Goal: Task Accomplishment & Management: Complete application form

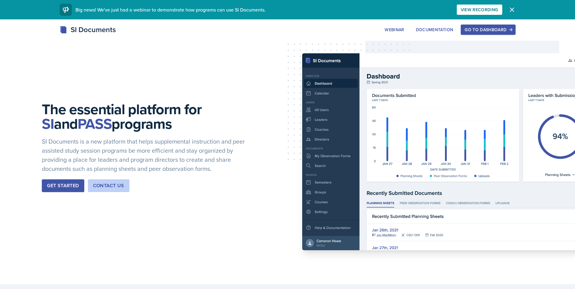
click at [495, 33] on button "Go to Dashboard" at bounding box center [488, 30] width 55 height 10
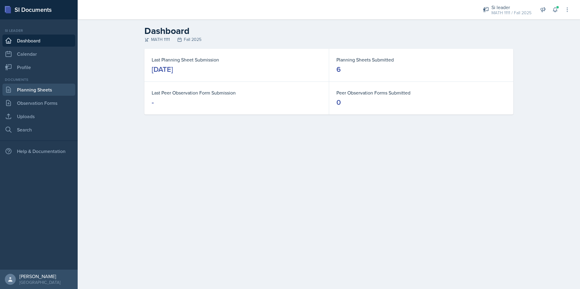
click at [16, 93] on link "Planning Sheets" at bounding box center [38, 90] width 73 height 12
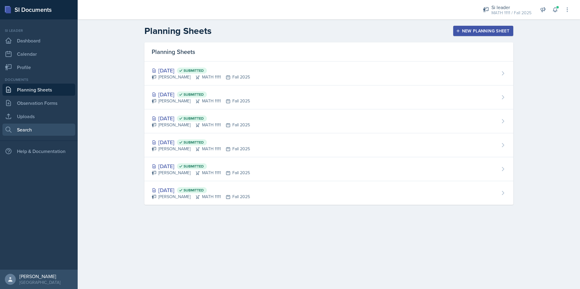
click at [28, 132] on link "Search" at bounding box center [38, 130] width 73 height 12
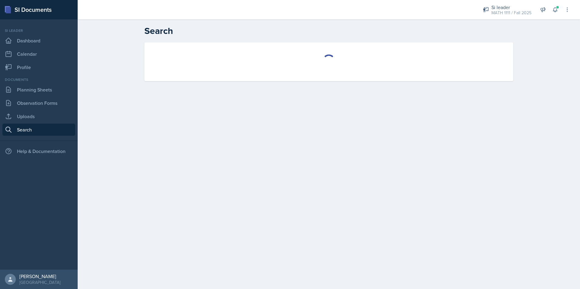
select select "all"
select select "1"
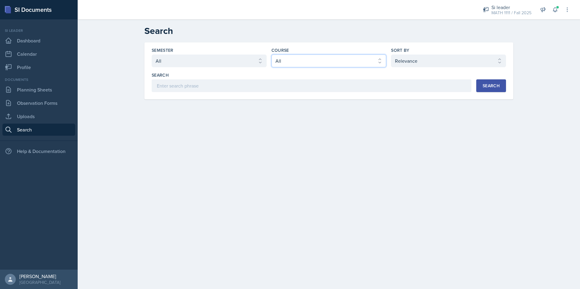
click at [332, 66] on select "Select course All ACCT 2101 ACCT 2102 ACCT 4050 ANTH 1102 ANTH 3301 ARCH 1000 A…" at bounding box center [328, 61] width 115 height 13
select select "5bfde3fe-6375-4519-a868-95dd30d0bb1b"
click at [271, 55] on select "Select course All ACCT 2101 ACCT 2102 ACCT 4050 ANTH 1102 ANTH 3301 ARCH 1000 A…" at bounding box center [328, 61] width 115 height 13
click at [410, 59] on select "Select sort by Relevance Document Date (Asc) Document Date (Desc)" at bounding box center [448, 61] width 115 height 13
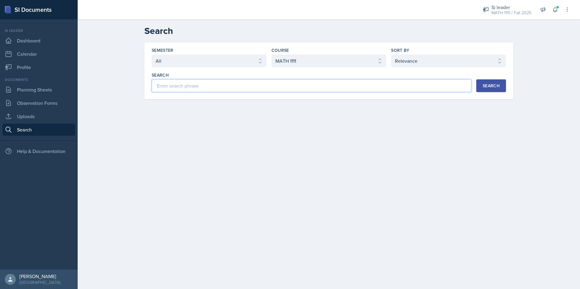
click at [221, 87] on input at bounding box center [312, 85] width 320 height 13
click at [499, 83] on button "Search" at bounding box center [491, 85] width 30 height 13
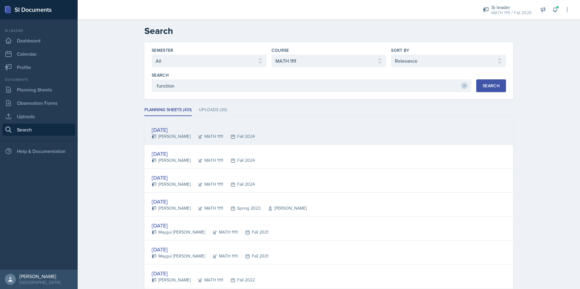
click at [176, 128] on div "[DATE]" at bounding box center [203, 130] width 103 height 8
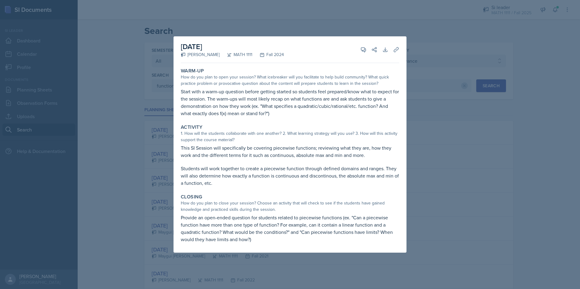
click at [445, 77] on div at bounding box center [290, 144] width 580 height 289
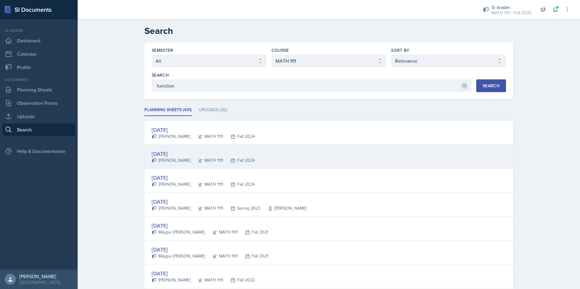
click at [162, 156] on div "[DATE]" at bounding box center [203, 154] width 103 height 8
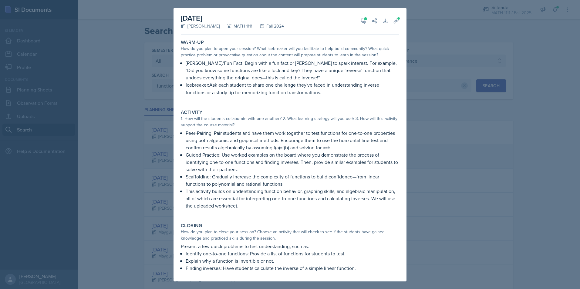
click at [162, 156] on div at bounding box center [290, 144] width 580 height 289
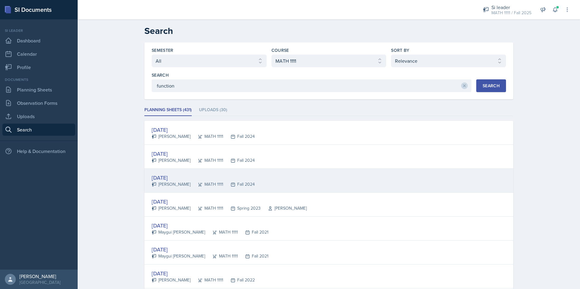
click at [173, 176] on div "[DATE]" at bounding box center [203, 178] width 103 height 8
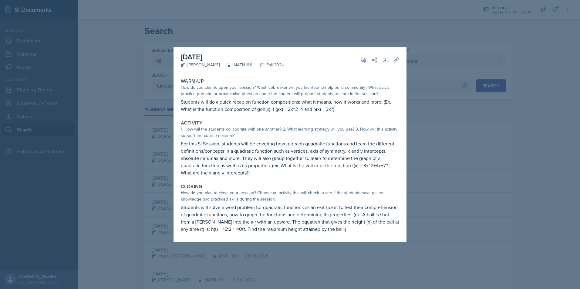
click at [165, 174] on div at bounding box center [290, 144] width 580 height 289
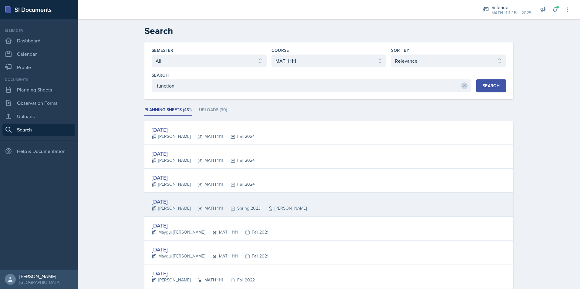
click at [170, 204] on div "[DATE]" at bounding box center [229, 202] width 155 height 8
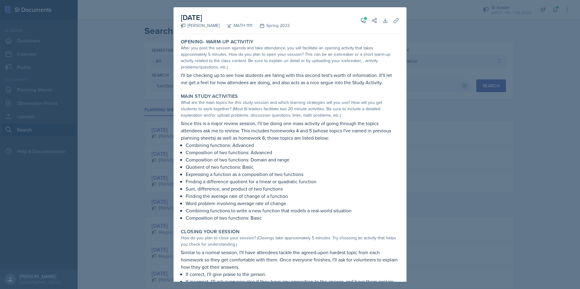
click at [170, 204] on div at bounding box center [290, 144] width 580 height 289
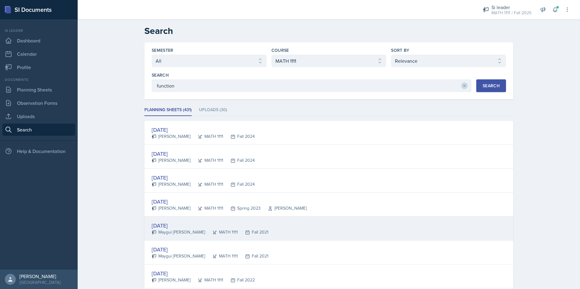
click at [169, 227] on div "[DATE]" at bounding box center [210, 226] width 117 height 8
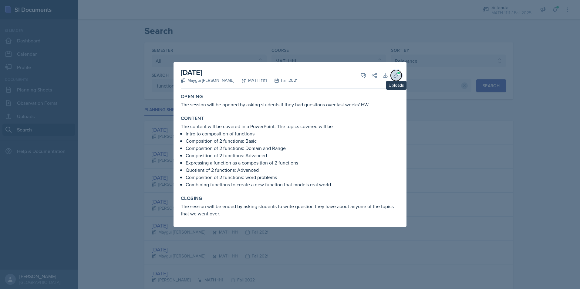
click at [395, 75] on icon at bounding box center [396, 75] width 5 height 5
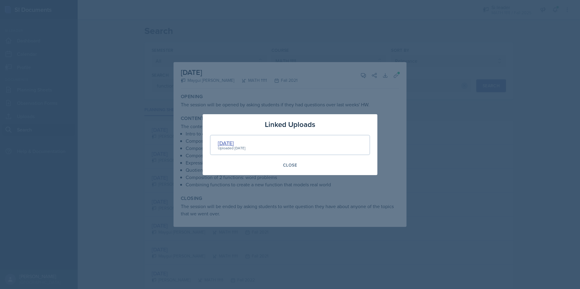
click at [241, 144] on div "[DATE]" at bounding box center [232, 143] width 28 height 8
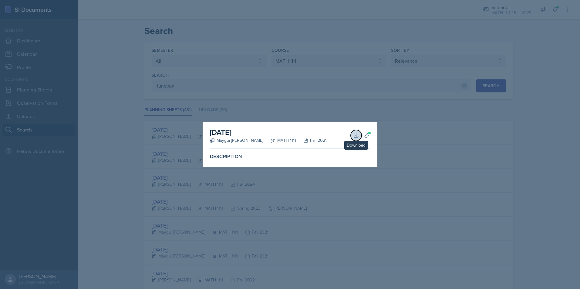
click at [352, 136] on button "Download" at bounding box center [356, 135] width 11 height 11
click at [420, 104] on div at bounding box center [290, 144] width 580 height 289
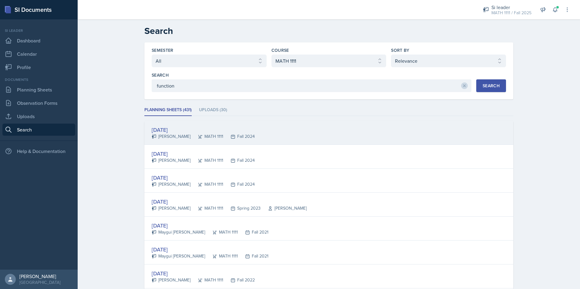
click at [164, 131] on div "[DATE]" at bounding box center [203, 130] width 103 height 8
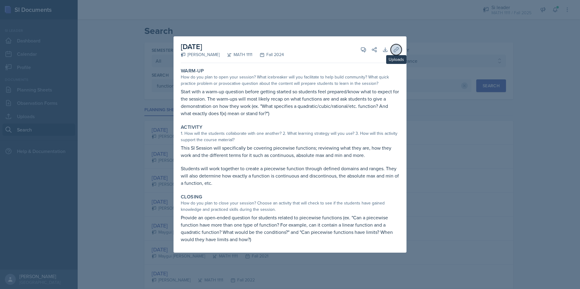
click at [398, 53] on button "Uploads" at bounding box center [396, 49] width 11 height 11
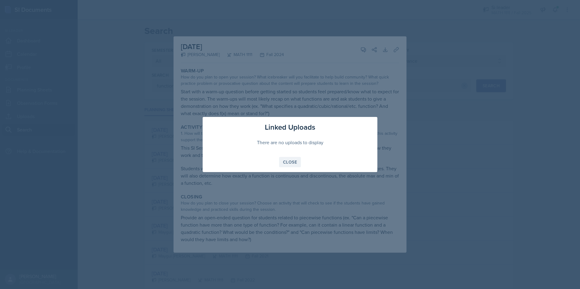
click at [283, 163] on div "Close" at bounding box center [290, 162] width 14 height 5
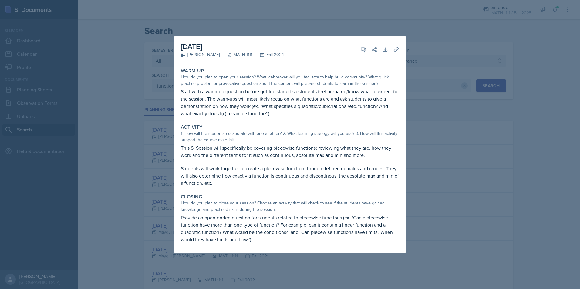
click at [578, 170] on div at bounding box center [290, 144] width 580 height 289
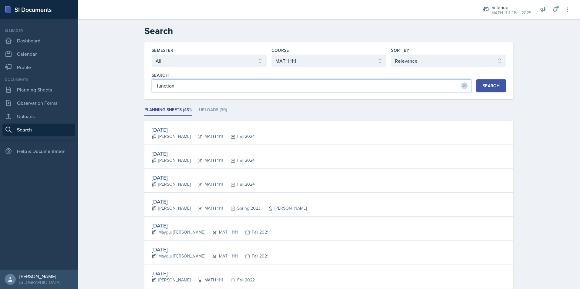
drag, startPoint x: 184, startPoint y: 90, endPoint x: 139, endPoint y: 81, distance: 46.0
type input "online"
click at [493, 82] on button "Search" at bounding box center [491, 85] width 30 height 13
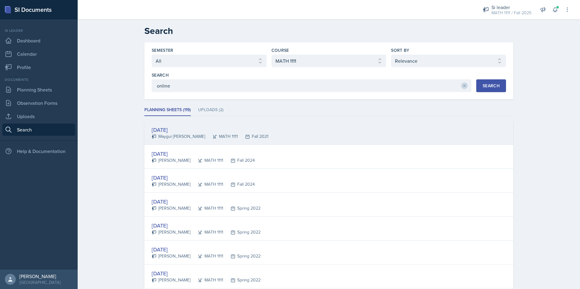
click at [170, 130] on div "[DATE]" at bounding box center [210, 130] width 117 height 8
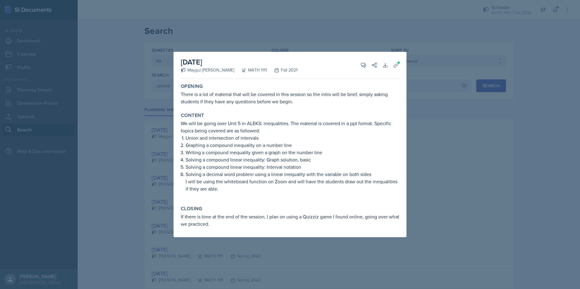
click at [251, 28] on div at bounding box center [290, 144] width 580 height 289
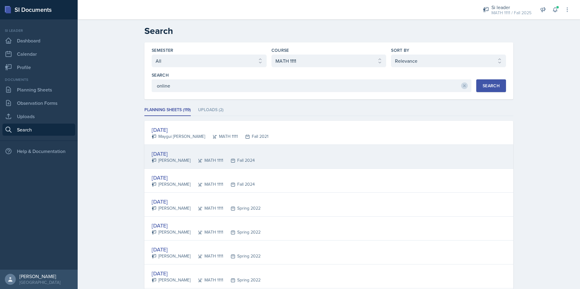
click at [184, 153] on div "[DATE]" at bounding box center [203, 154] width 103 height 8
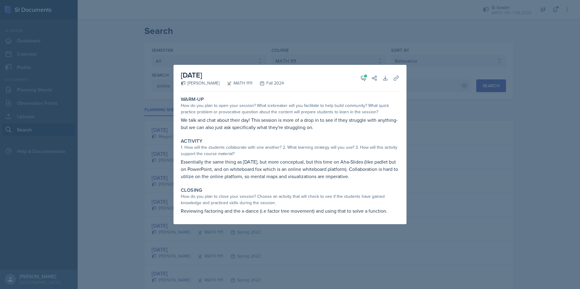
click at [169, 201] on div at bounding box center [290, 144] width 580 height 289
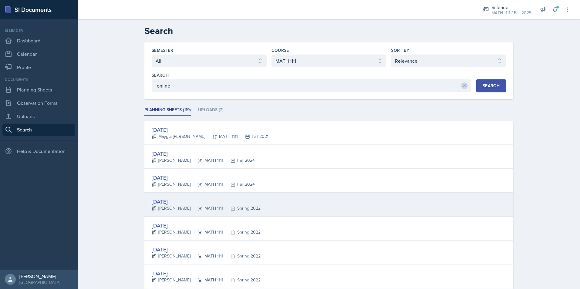
click at [167, 201] on div "[DATE]" at bounding box center [206, 202] width 109 height 8
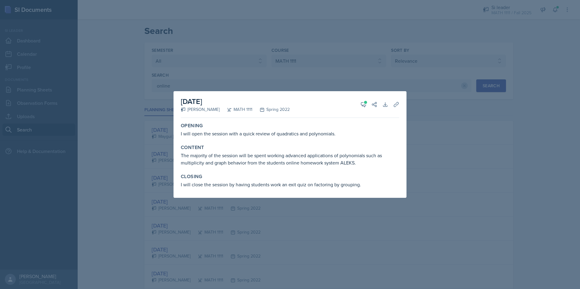
click at [185, 223] on div at bounding box center [290, 144] width 580 height 289
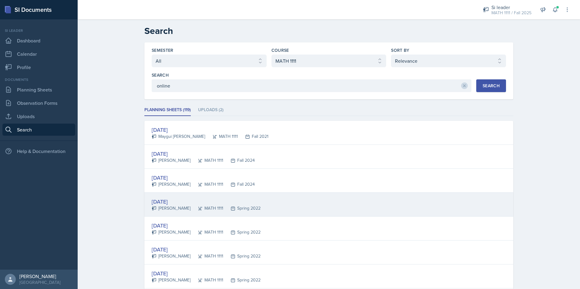
click at [177, 203] on div "[DATE]" at bounding box center [206, 202] width 109 height 8
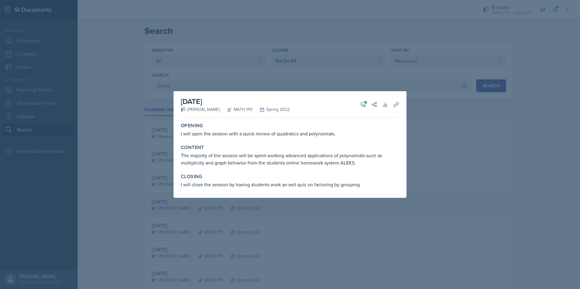
click at [177, 203] on div at bounding box center [290, 144] width 580 height 289
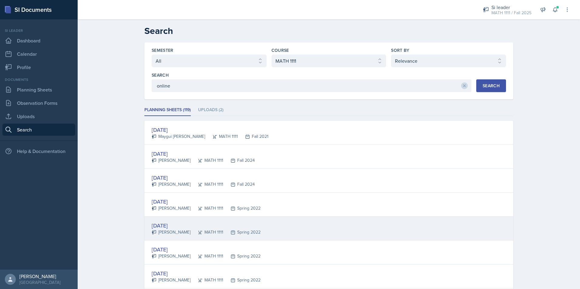
click at [178, 229] on div "[DATE]" at bounding box center [206, 226] width 109 height 8
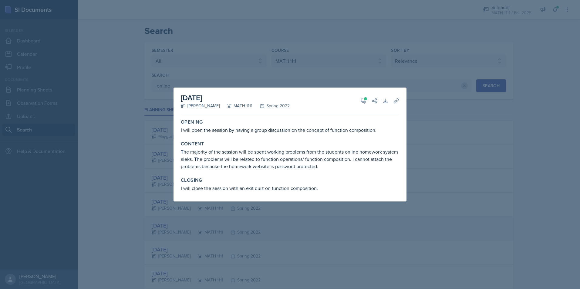
click at [178, 229] on div at bounding box center [290, 144] width 580 height 289
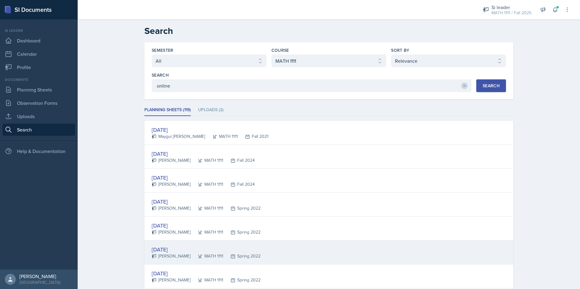
click at [173, 253] on div "[DATE]" at bounding box center [206, 250] width 109 height 8
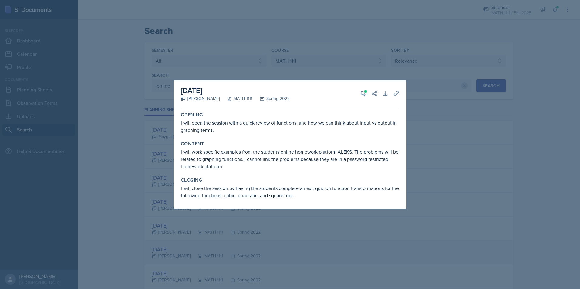
click at [173, 253] on div at bounding box center [290, 144] width 580 height 289
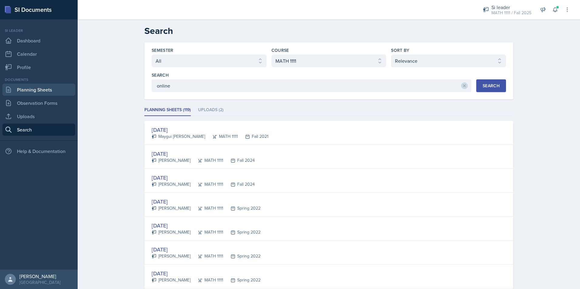
click at [34, 95] on link "Planning Sheets" at bounding box center [38, 90] width 73 height 12
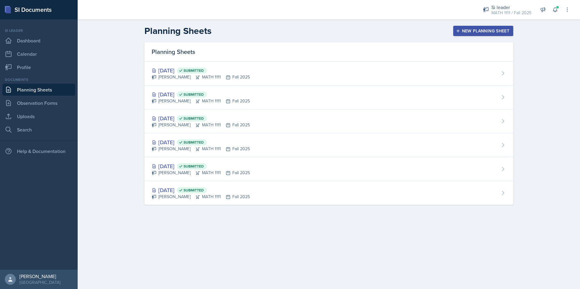
click at [480, 31] on div "New Planning Sheet" at bounding box center [483, 31] width 52 height 5
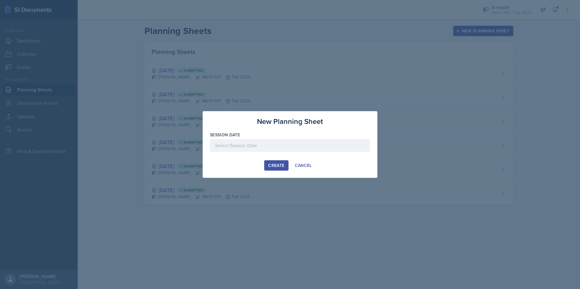
click at [288, 147] on div at bounding box center [290, 145] width 160 height 13
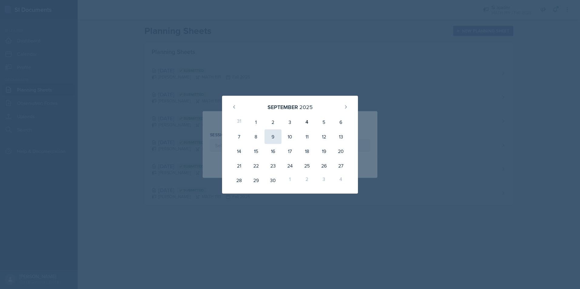
click at [271, 136] on div "9" at bounding box center [273, 137] width 17 height 15
type input "[DATE]"
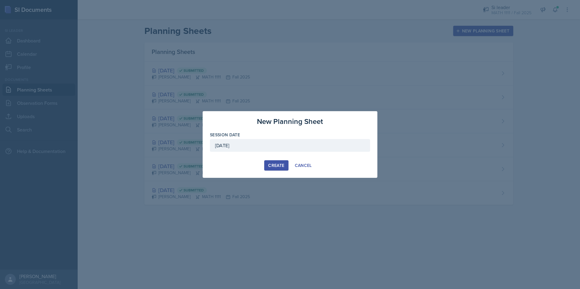
click at [274, 165] on div "Create" at bounding box center [276, 165] width 16 height 5
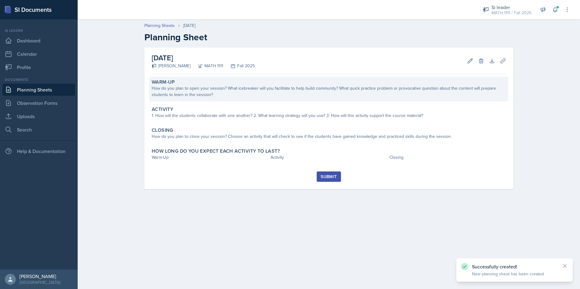
click at [257, 96] on div "How do you plan to open your session? What icebreaker will you facilitate to he…" at bounding box center [329, 91] width 354 height 13
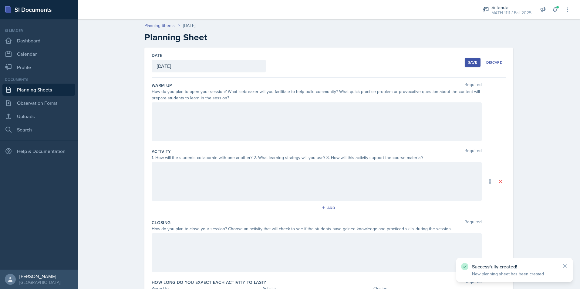
click at [254, 113] on div at bounding box center [317, 122] width 330 height 39
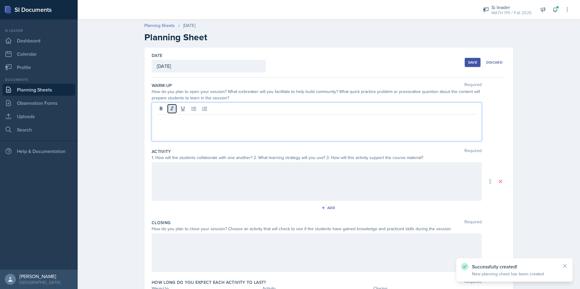
click at [168, 106] on button at bounding box center [172, 109] width 8 height 8
click at [169, 112] on icon at bounding box center [172, 109] width 6 height 6
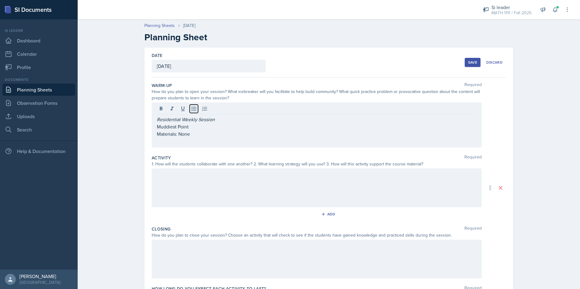
click at [193, 108] on icon at bounding box center [194, 109] width 6 height 6
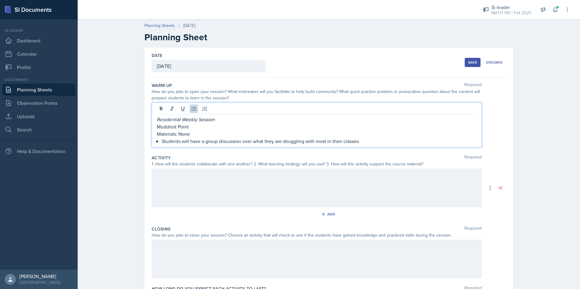
click at [335, 138] on p "Students will have a group discussion over what they are struggling with most i…" at bounding box center [319, 141] width 315 height 7
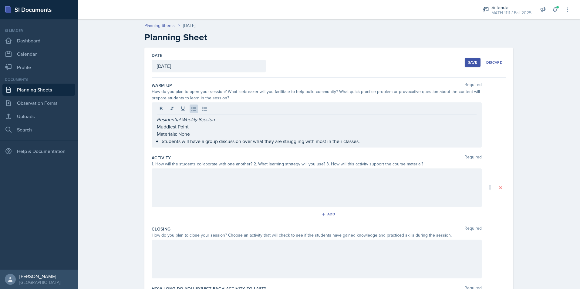
click at [302, 198] on div at bounding box center [317, 188] width 330 height 39
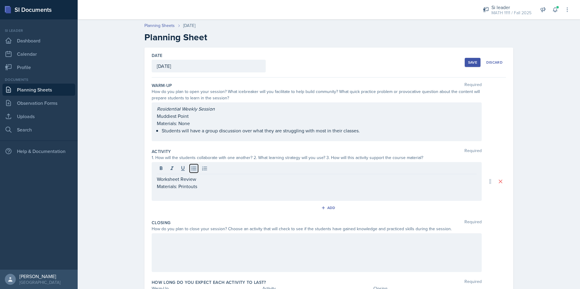
click at [191, 169] on icon at bounding box center [194, 169] width 6 height 6
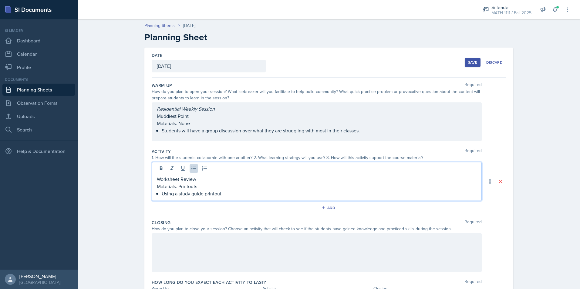
click at [224, 192] on p "Using a study guide printout" at bounding box center [319, 193] width 315 height 7
click at [194, 185] on p "Materials: Printouts" at bounding box center [317, 186] width 320 height 7
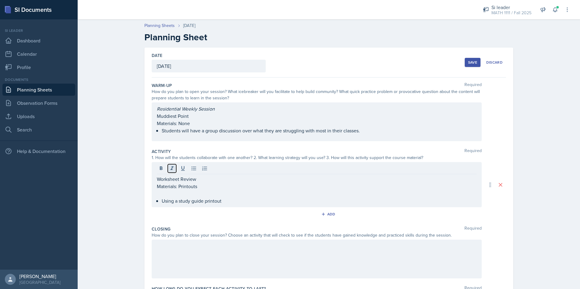
click at [172, 173] on button at bounding box center [172, 168] width 8 height 8
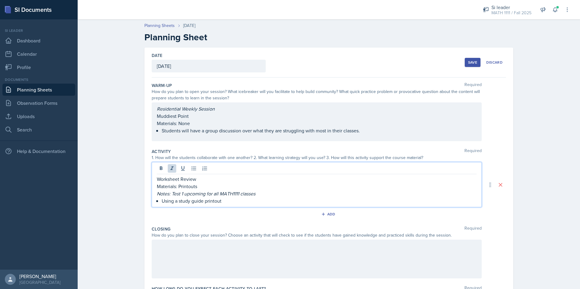
click at [239, 200] on p "Using a study guide printout" at bounding box center [319, 200] width 315 height 7
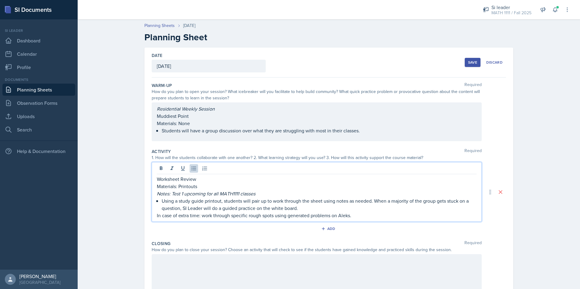
drag, startPoint x: 384, startPoint y: 209, endPoint x: 114, endPoint y: 221, distance: 270.2
click at [114, 221] on div "Planning Sheets [DATE] Planning Sheet Date [DATE] [DATE] 31 1 2 3 4 5 6 7 8 9 1…" at bounding box center [329, 183] width 502 height 335
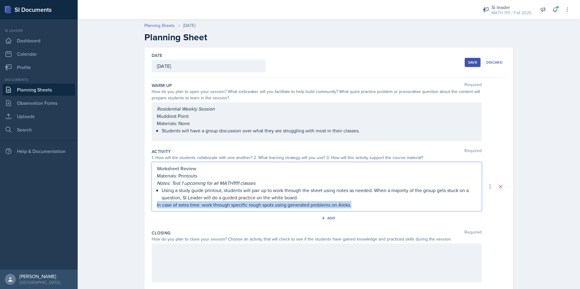
drag, startPoint x: 352, startPoint y: 204, endPoint x: 129, endPoint y: 205, distance: 223.9
click at [129, 205] on div "Planning Sheets [DATE] Planning Sheet Date [DATE] [DATE] 31 1 2 3 4 5 6 7 8 9 1…" at bounding box center [329, 178] width 502 height 324
click at [269, 187] on p "Using a study guide printout, students will pair up to work through the sheet u…" at bounding box center [319, 194] width 315 height 15
click at [292, 206] on p "In case of extra time: work through specific rough spots using generated proble…" at bounding box center [317, 204] width 320 height 7
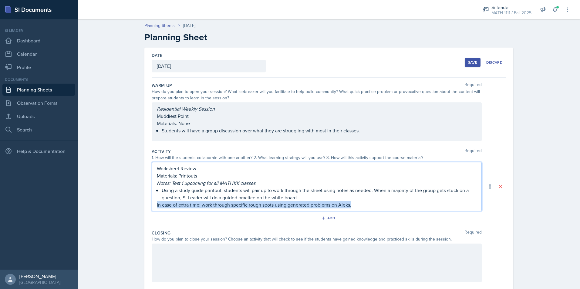
click at [292, 206] on p "In case of extra time: work through specific rough spots using generated proble…" at bounding box center [317, 204] width 320 height 7
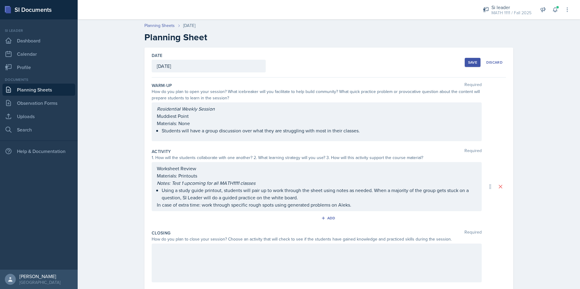
click at [274, 261] on div at bounding box center [317, 263] width 330 height 39
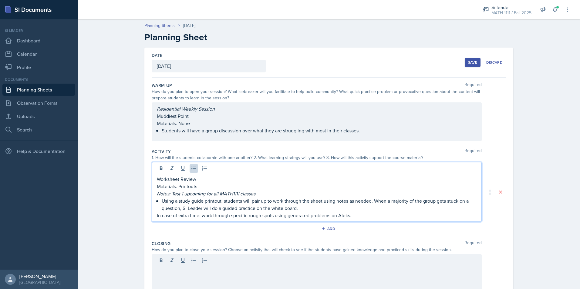
click at [261, 188] on div "Worksheet Review Materials: Printouts Notes: Test 1 upcoming for all MATH1111 c…" at bounding box center [317, 198] width 320 height 44
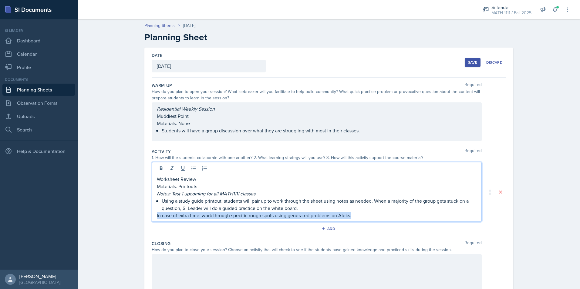
drag, startPoint x: 357, startPoint y: 215, endPoint x: 150, endPoint y: 213, distance: 206.6
click at [152, 213] on div "Worksheet Review Materials: Printouts Notes: Test 1 upcoming for all MATH1111 c…" at bounding box center [317, 192] width 330 height 60
click at [170, 170] on icon at bounding box center [171, 169] width 3 height 4
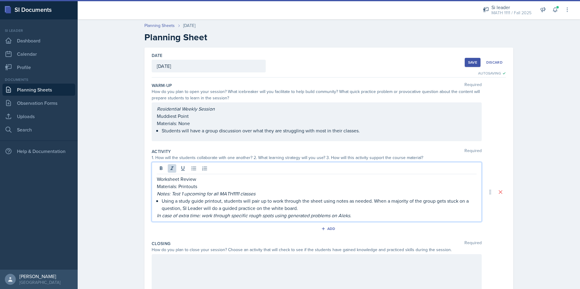
click at [318, 198] on p "Using a study guide printout, students will pair up to work through the sheet u…" at bounding box center [319, 204] width 315 height 15
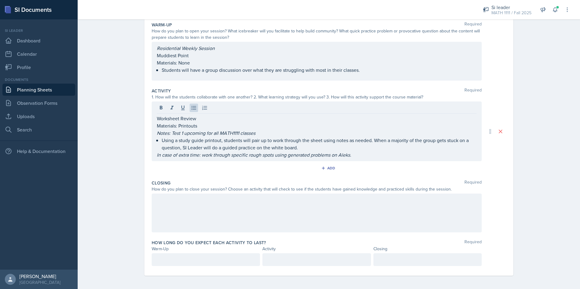
click at [246, 224] on div at bounding box center [317, 213] width 330 height 39
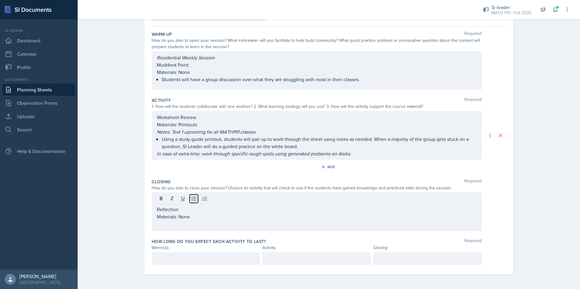
click at [194, 197] on icon at bounding box center [194, 199] width 6 height 6
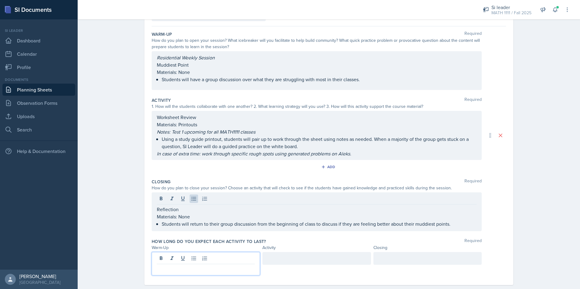
drag, startPoint x: 194, startPoint y: 261, endPoint x: 187, endPoint y: 261, distance: 6.1
click at [192, 261] on div at bounding box center [206, 263] width 108 height 23
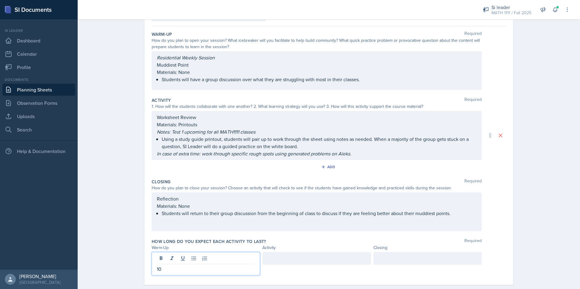
click at [421, 257] on div at bounding box center [427, 258] width 108 height 13
click at [330, 258] on div at bounding box center [316, 258] width 108 height 13
click at [542, 222] on div "Planning Sheets [DATE] Planning Sheet Date [DATE] [DATE] 31 1 2 3 4 5 6 7 8 9 1…" at bounding box center [329, 132] width 502 height 335
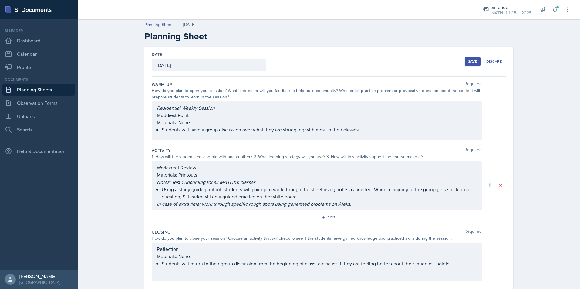
scroll to position [0, 0]
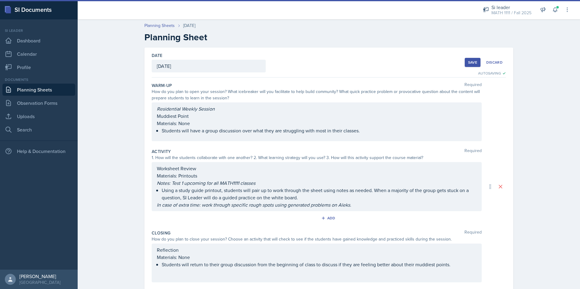
click at [474, 63] on div "Save" at bounding box center [472, 62] width 9 height 5
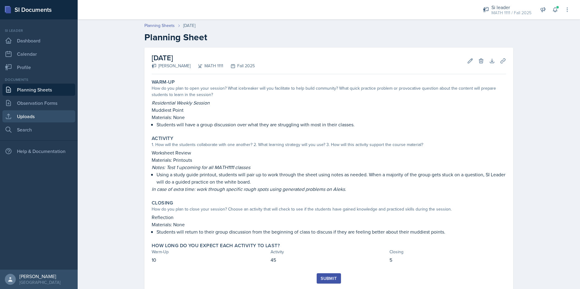
click at [43, 118] on link "Uploads" at bounding box center [38, 116] width 73 height 12
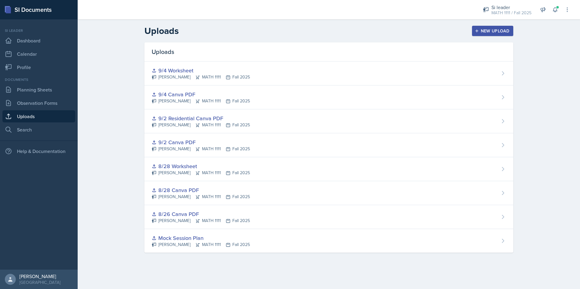
click at [499, 29] on div "New Upload" at bounding box center [493, 31] width 34 height 5
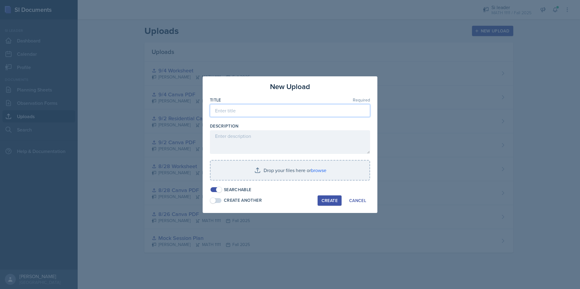
click at [271, 111] on input at bounding box center [290, 110] width 160 height 13
type input "9/9 Residential Worksheet"
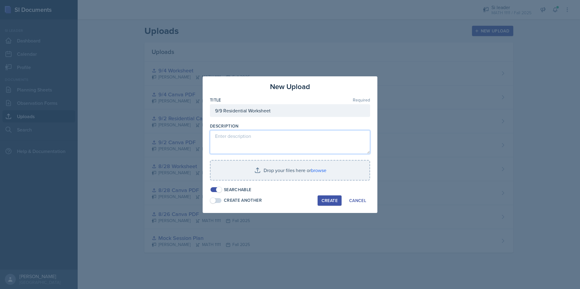
click at [275, 145] on textarea at bounding box center [290, 142] width 160 height 24
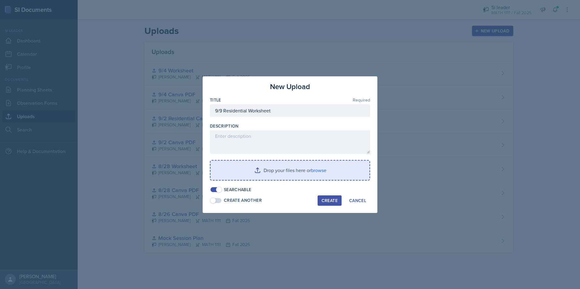
click at [289, 168] on input "file" at bounding box center [290, 170] width 159 height 19
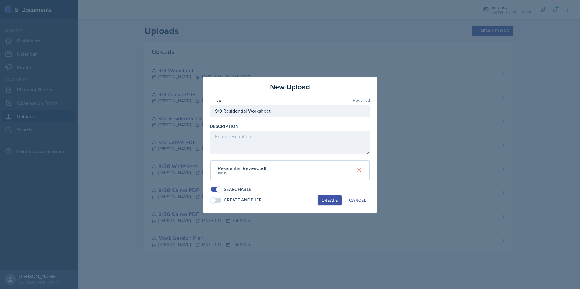
click at [327, 200] on div "Create" at bounding box center [330, 200] width 16 height 5
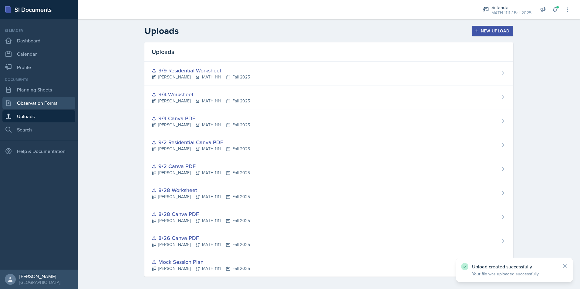
click at [22, 105] on link "Observation Forms" at bounding box center [38, 103] width 73 height 12
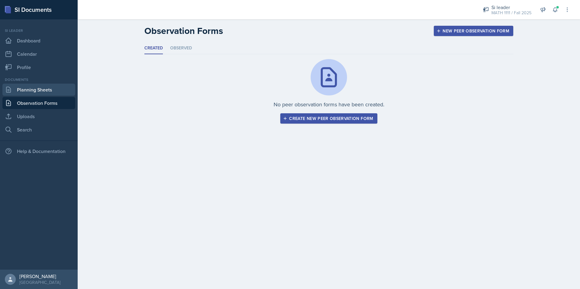
click at [25, 92] on link "Planning Sheets" at bounding box center [38, 90] width 73 height 12
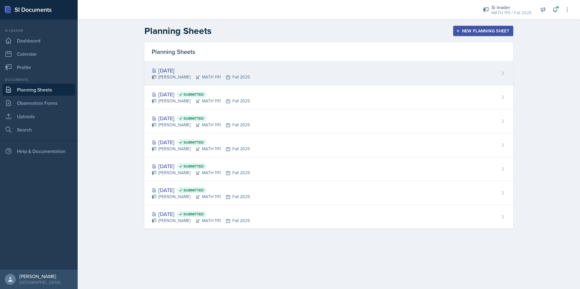
click at [168, 71] on div "[DATE]" at bounding box center [201, 70] width 98 height 8
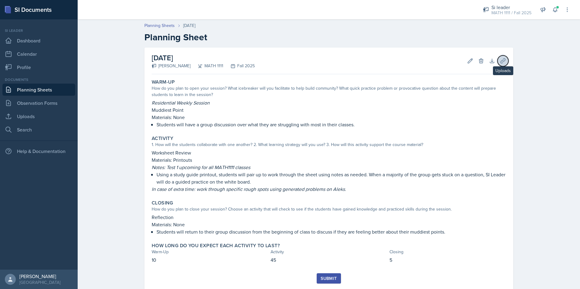
click at [500, 62] on icon at bounding box center [503, 61] width 6 height 6
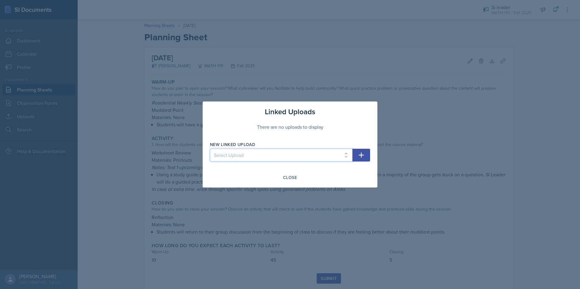
click at [226, 157] on select "Select Upload Mock Session Plan 8/26 Canva PDF 8/28 Canva PDF 8/28 Worksheet 9/…" at bounding box center [281, 155] width 143 height 13
select select "09efeda6-aff0-45a4-9898-4256ec0784ef"
click at [210, 149] on select "Select Upload Mock Session Plan 8/26 Canva PDF 8/28 Canva PDF 8/28 Worksheet 9/…" at bounding box center [281, 155] width 143 height 13
click at [357, 156] on button "button" at bounding box center [361, 155] width 18 height 13
select select
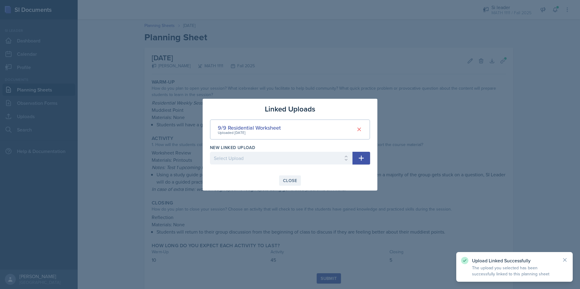
click at [294, 181] on div "Close" at bounding box center [290, 180] width 14 height 5
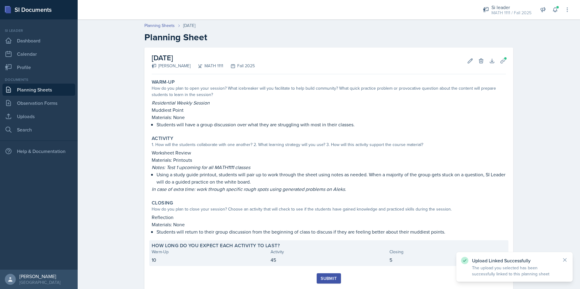
scroll to position [16, 0]
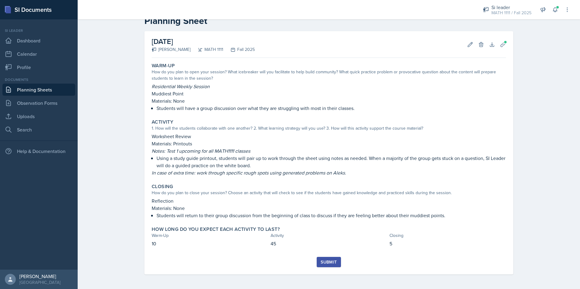
click at [337, 264] on button "Submit" at bounding box center [329, 262] width 24 height 10
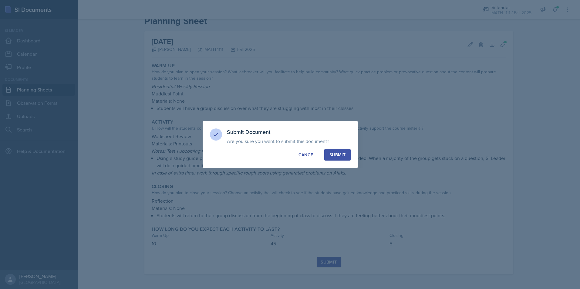
click at [340, 159] on button "Submit" at bounding box center [337, 155] width 26 height 12
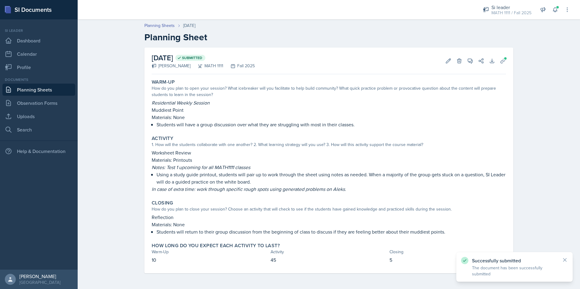
scroll to position [0, 0]
click at [163, 27] on link "Planning Sheets" at bounding box center [159, 25] width 30 height 6
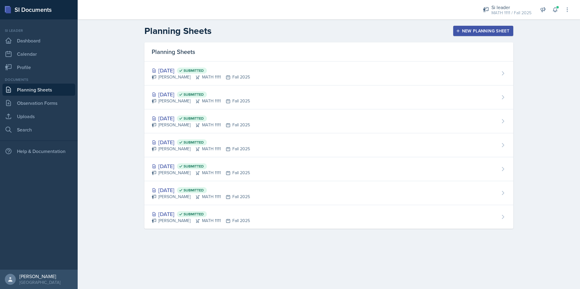
click at [479, 31] on div "New Planning Sheet" at bounding box center [483, 31] width 52 height 5
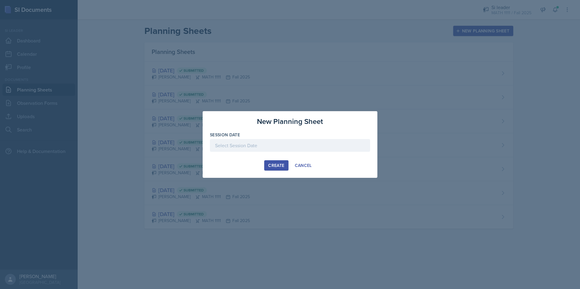
click at [273, 143] on div at bounding box center [290, 145] width 160 height 13
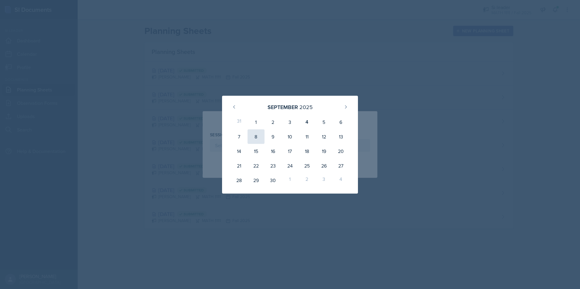
click at [263, 135] on div "8" at bounding box center [256, 137] width 17 height 15
type input "[DATE]"
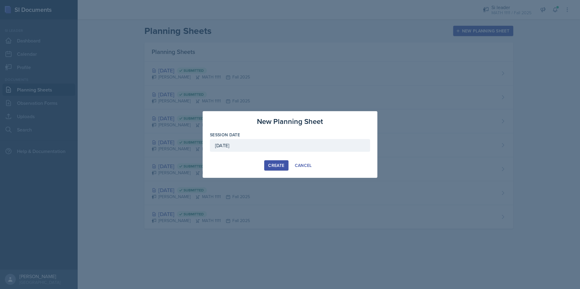
click at [281, 168] on div "Create" at bounding box center [276, 165] width 16 height 5
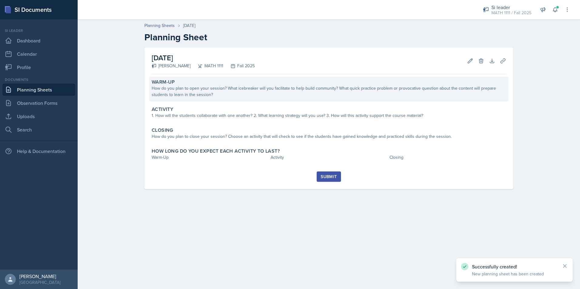
click at [231, 96] on div "How do you plan to open your session? What icebreaker will you facilitate to he…" at bounding box center [329, 91] width 354 height 13
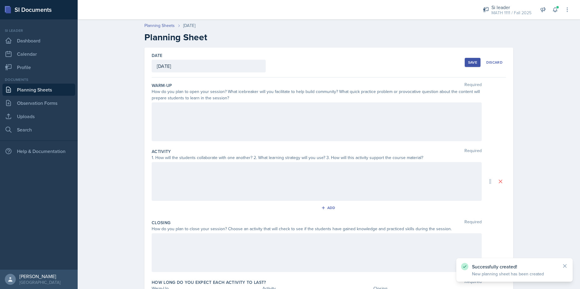
click at [230, 116] on div at bounding box center [317, 122] width 330 height 39
click at [172, 106] on icon at bounding box center [172, 109] width 6 height 6
click at [169, 108] on icon at bounding box center [172, 109] width 6 height 6
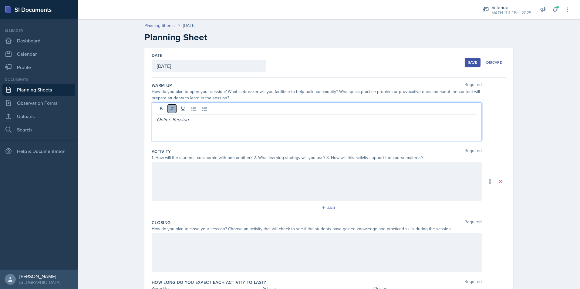
click at [169, 108] on icon at bounding box center [172, 109] width 6 height 6
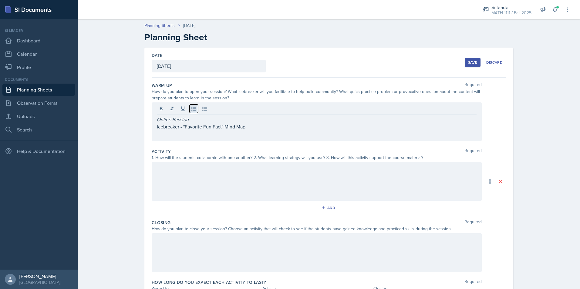
click at [191, 111] on icon at bounding box center [194, 109] width 6 height 6
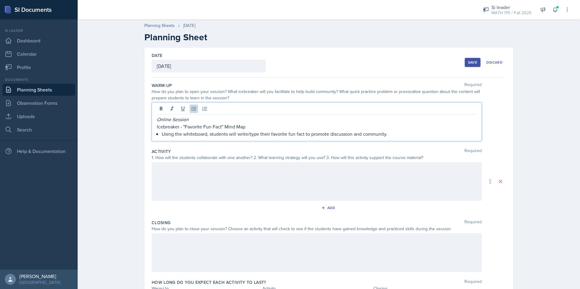
click at [184, 191] on div at bounding box center [317, 181] width 330 height 39
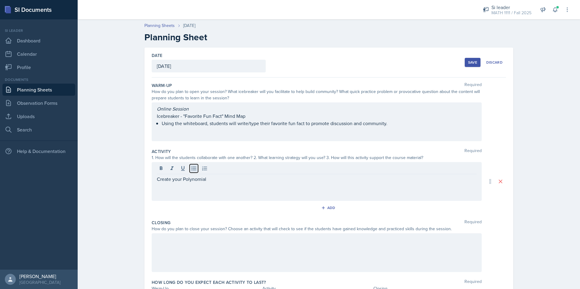
click at [191, 169] on icon at bounding box center [194, 169] width 6 height 6
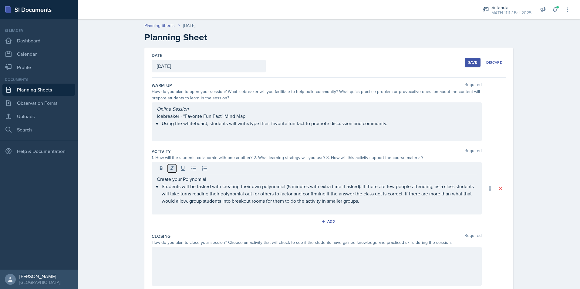
click at [169, 169] on icon at bounding box center [172, 169] width 6 height 6
click at [212, 281] on div at bounding box center [317, 266] width 330 height 39
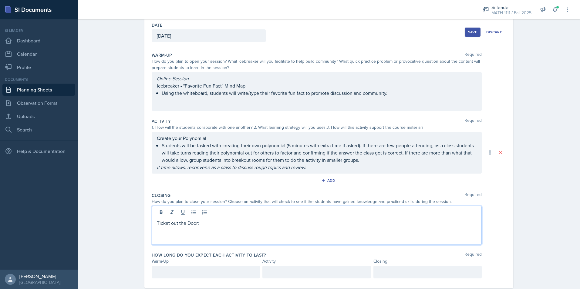
scroll to position [44, 0]
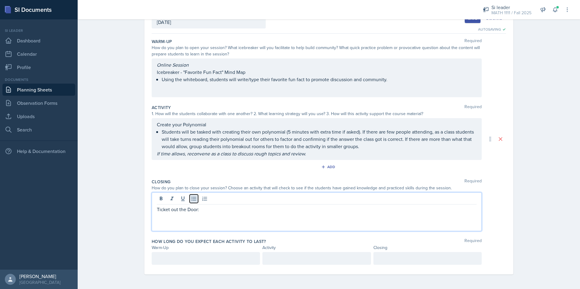
click at [191, 199] on icon at bounding box center [193, 199] width 5 height 4
click at [239, 262] on div at bounding box center [206, 258] width 108 height 13
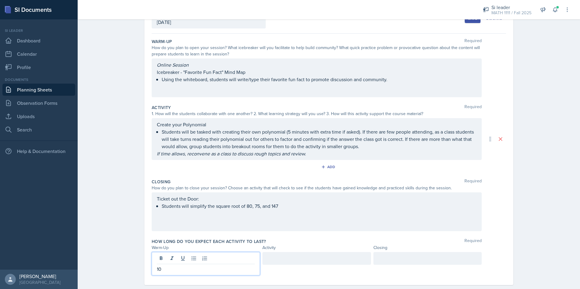
click at [463, 259] on div at bounding box center [427, 258] width 108 height 13
click at [330, 258] on div at bounding box center [316, 258] width 108 height 13
click at [561, 204] on div "Planning Sheets [DATE] Planning Sheet Date [DATE] [DATE] 31 1 2 3 4 5 6 7 8 9 1…" at bounding box center [329, 136] width 502 height 328
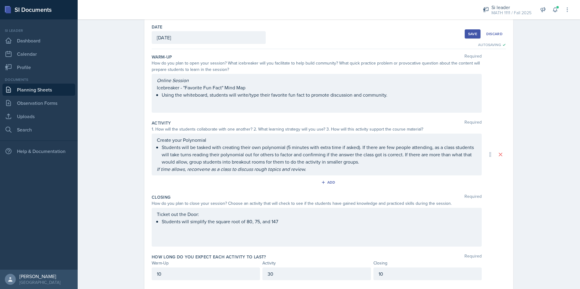
scroll to position [0, 0]
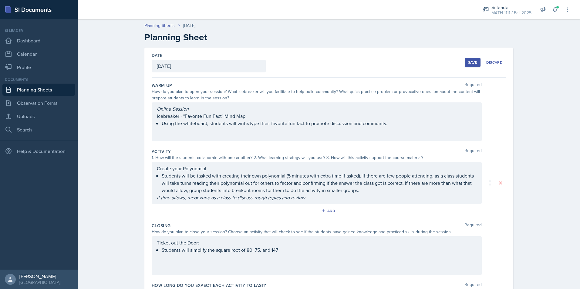
click at [474, 64] on div "Save" at bounding box center [472, 62] width 9 height 5
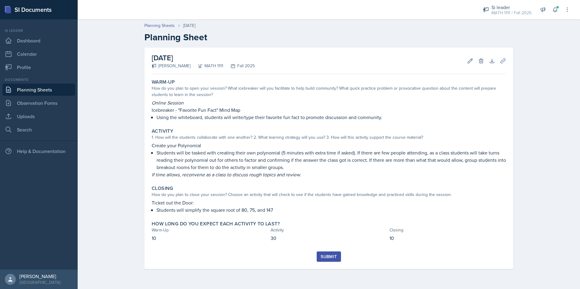
click at [332, 258] on div "Submit" at bounding box center [329, 256] width 16 height 5
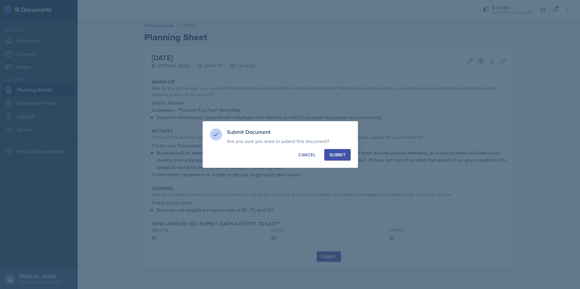
click at [332, 157] on div "Submit" at bounding box center [337, 155] width 16 height 6
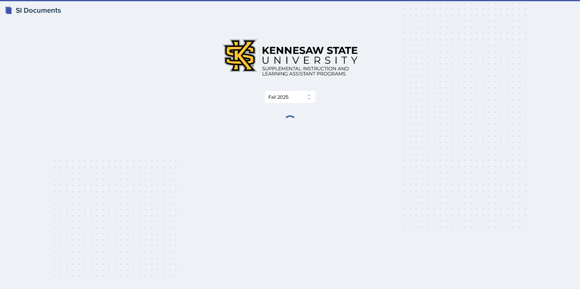
select select "2bed604d-1099-4043-b1bc-2365e8740244"
